Goal: Task Accomplishment & Management: Manage account settings

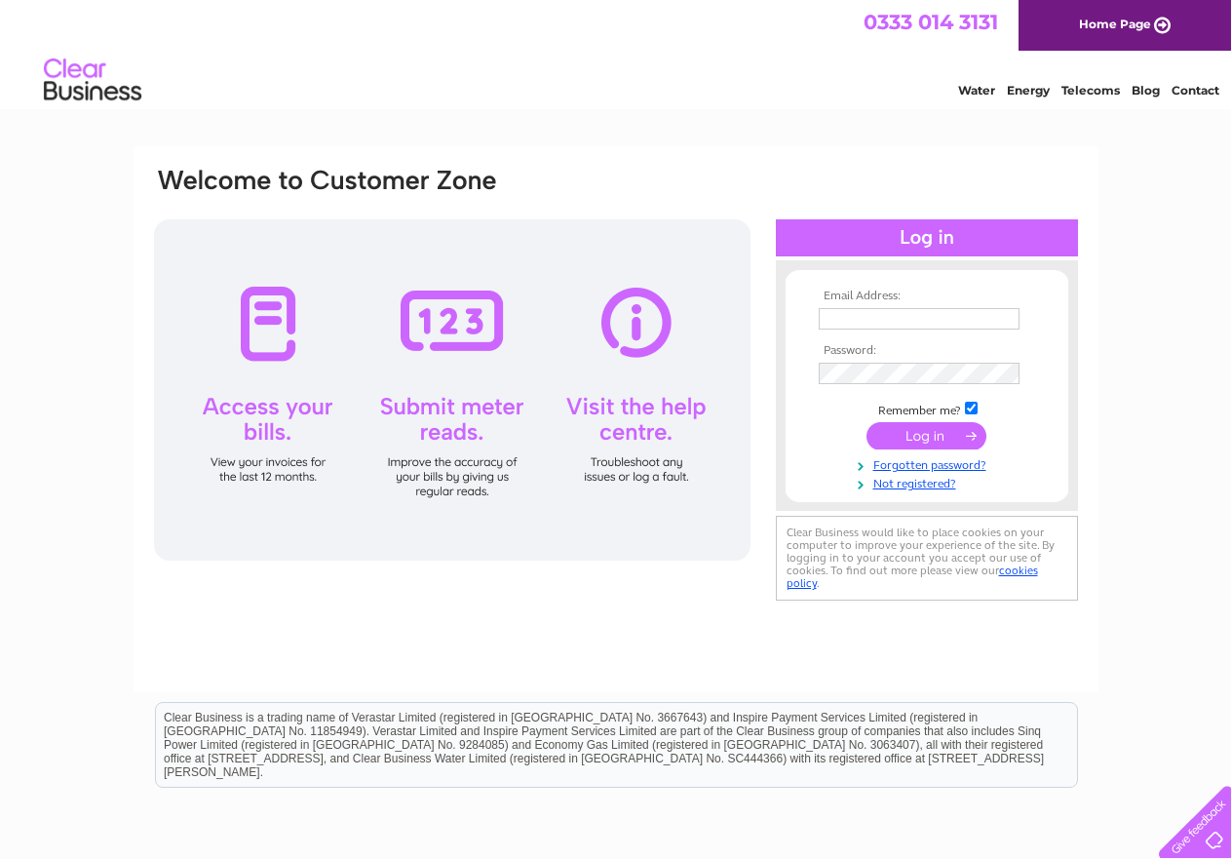
type input "graham.neish@salvationarmy.org.uk"
click at [935, 433] on input "submit" at bounding box center [927, 435] width 120 height 27
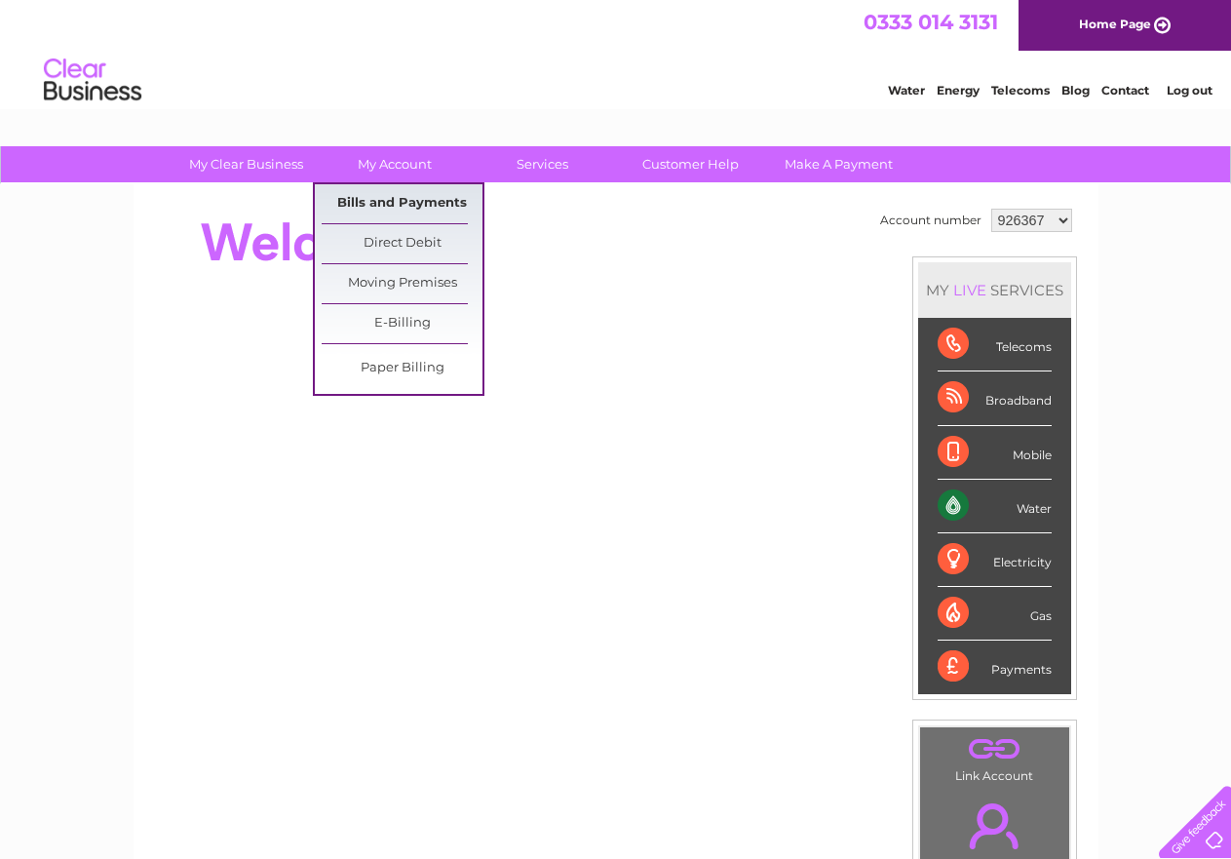
click at [398, 206] on link "Bills and Payments" at bounding box center [402, 203] width 161 height 39
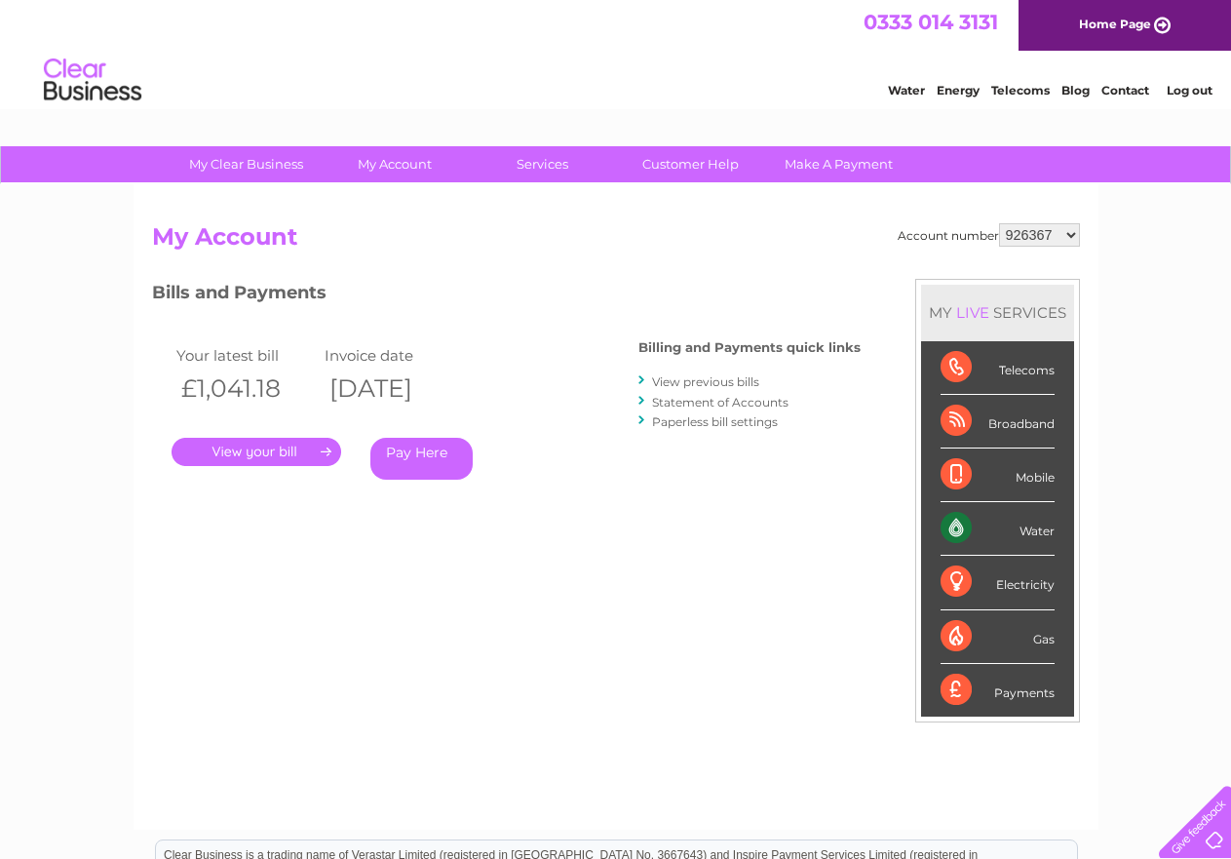
click at [265, 444] on link "." at bounding box center [257, 452] width 170 height 28
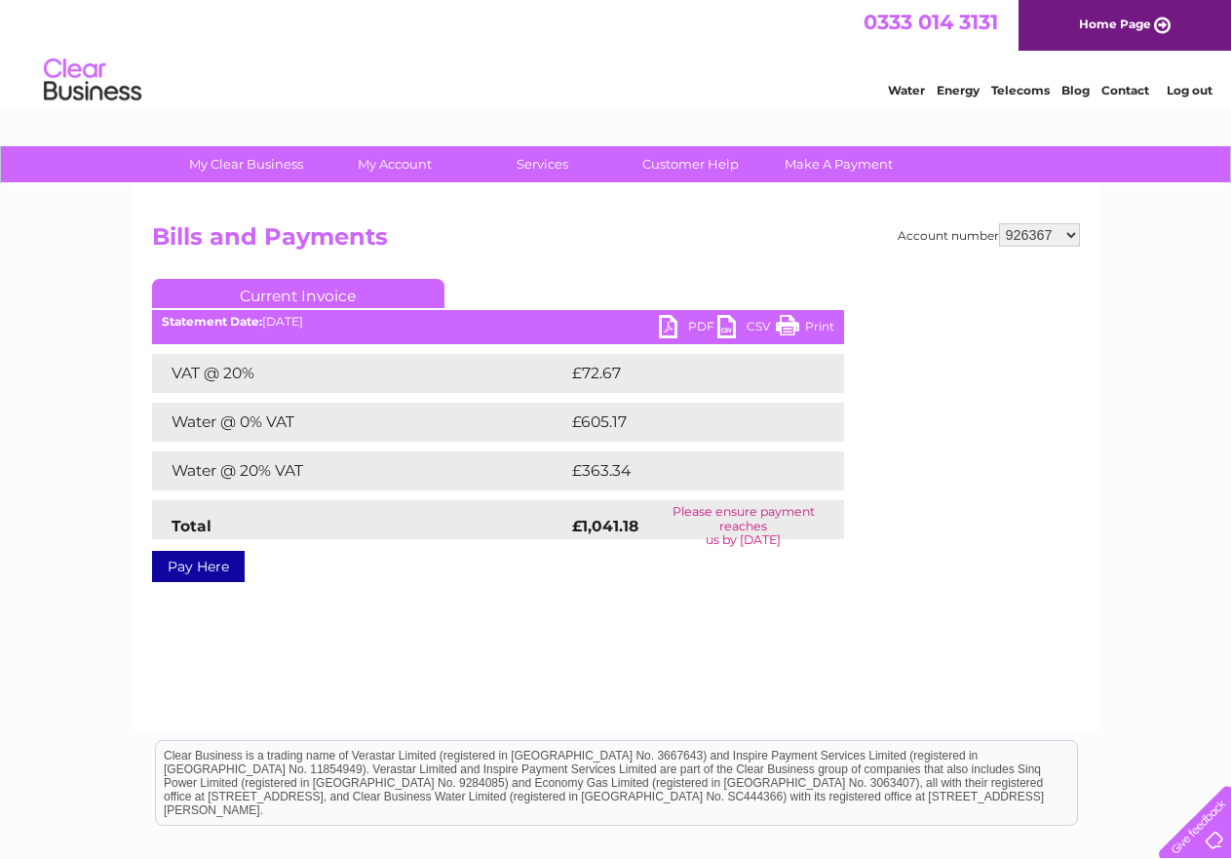
click at [699, 327] on link "PDF" at bounding box center [688, 329] width 58 height 28
click at [1190, 93] on link "Log out" at bounding box center [1190, 90] width 46 height 15
